Goal: Information Seeking & Learning: Learn about a topic

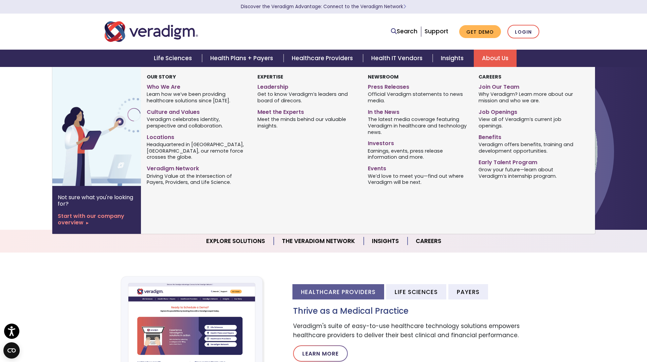
click at [486, 57] on link "About Us" at bounding box center [495, 58] width 43 height 17
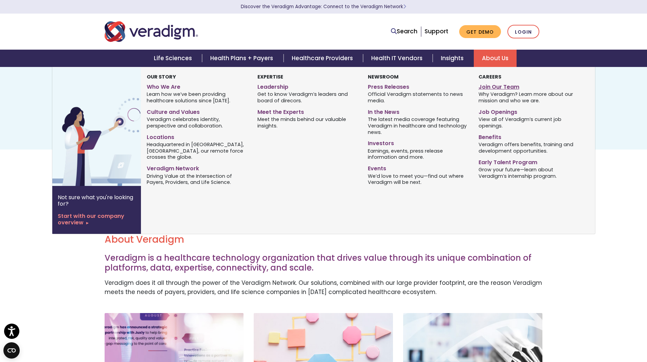
click at [497, 85] on link "Join Our Team" at bounding box center [528, 86] width 100 height 10
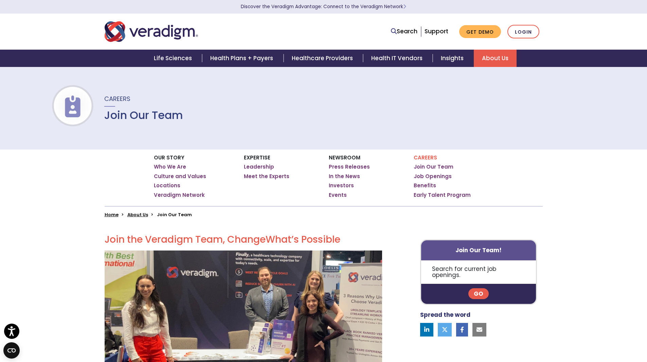
click at [464, 274] on p "Search for current job openings." at bounding box center [478, 271] width 115 height 23
click at [462, 267] on p "Search for current job openings." at bounding box center [478, 271] width 115 height 23
click at [480, 288] on link "Go" at bounding box center [478, 293] width 20 height 11
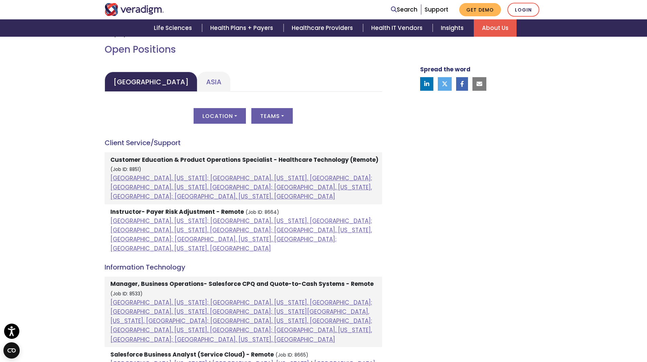
scroll to position [316, 0]
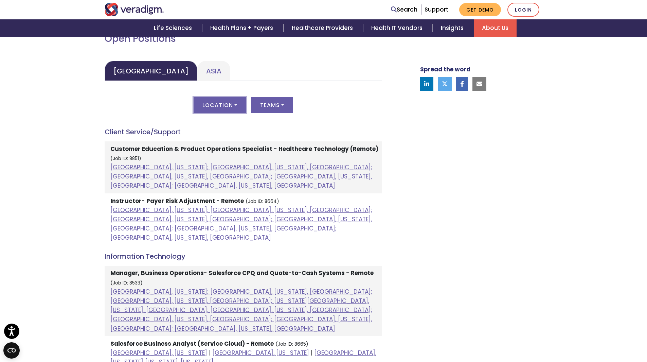
click at [228, 113] on button "Location" at bounding box center [220, 105] width 52 height 16
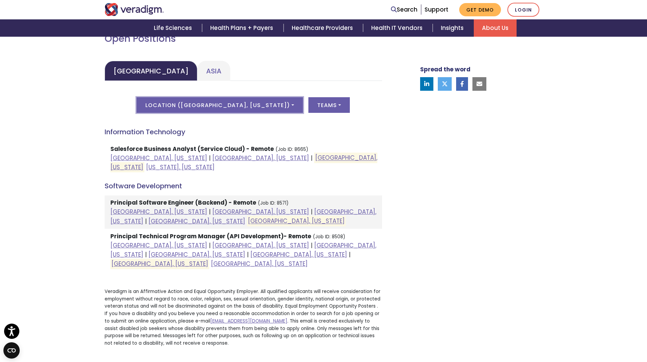
click at [282, 105] on button "Location ( Raleigh, North Carolina )" at bounding box center [220, 105] width 166 height 16
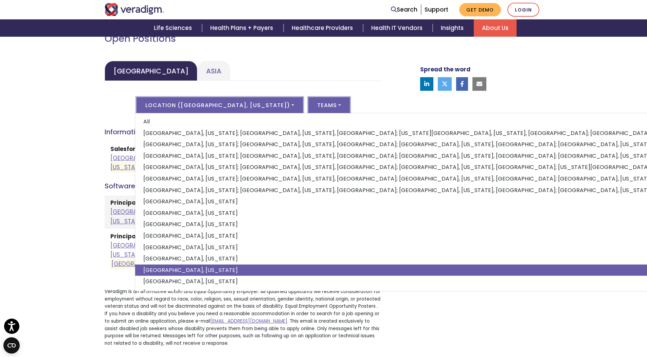
click at [308, 103] on button "Teams" at bounding box center [328, 105] width 41 height 16
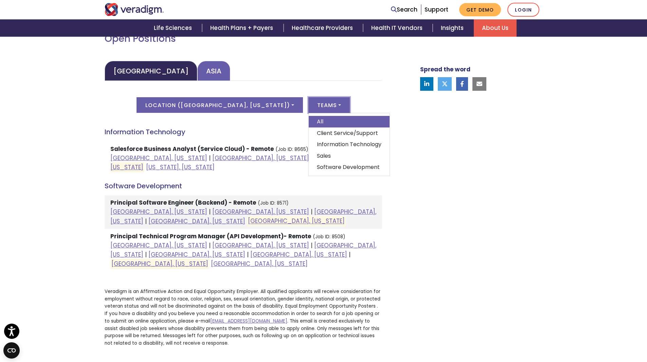
click at [198, 68] on link "Asia" at bounding box center [213, 71] width 33 height 20
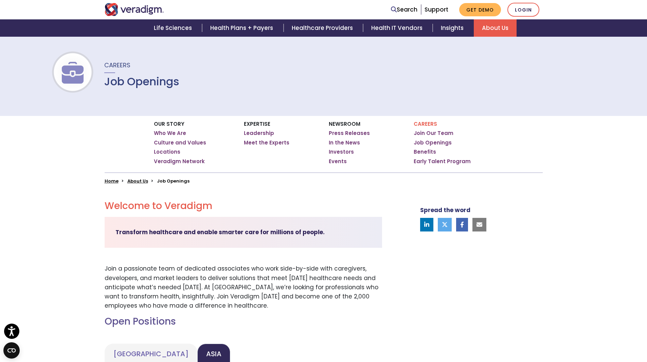
scroll to position [0, 0]
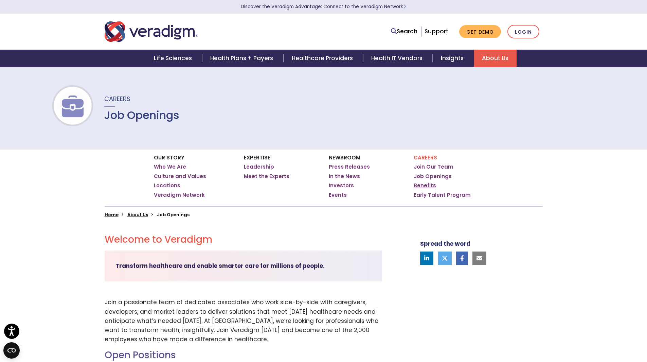
click at [425, 188] on link "Benefits" at bounding box center [425, 185] width 22 height 7
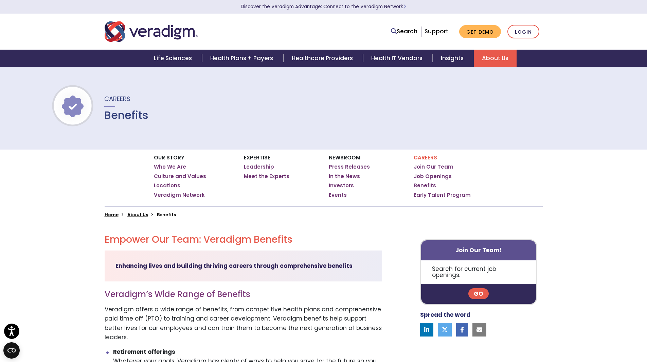
click at [262, 163] on div "Expertise Leadership Meet the Experts" at bounding box center [281, 177] width 85 height 56
click at [261, 164] on link "Leadership" at bounding box center [259, 166] width 30 height 7
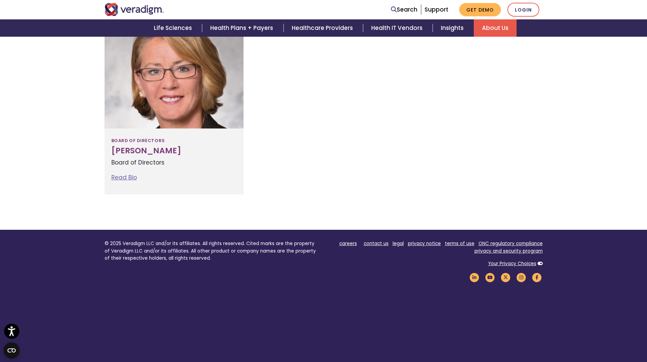
scroll to position [962, 0]
